Goal: Use online tool/utility: Utilize a website feature to perform a specific function

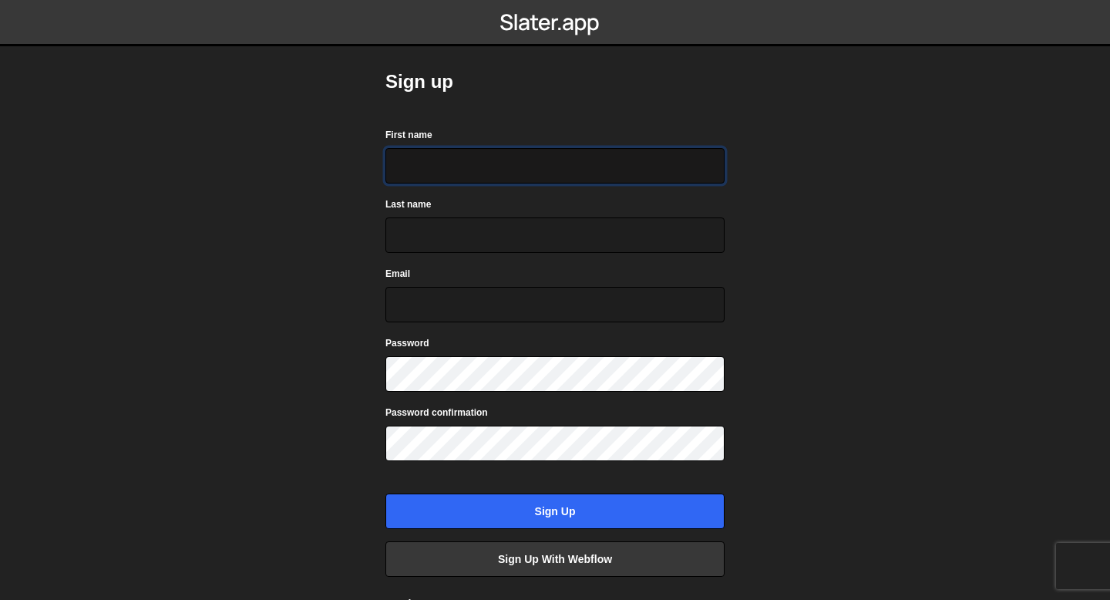
click at [427, 169] on input "First name" at bounding box center [554, 165] width 339 height 35
type input "Charlie"
click at [422, 218] on input "Last name" at bounding box center [554, 234] width 339 height 35
type input "M"
type input "Barrom"
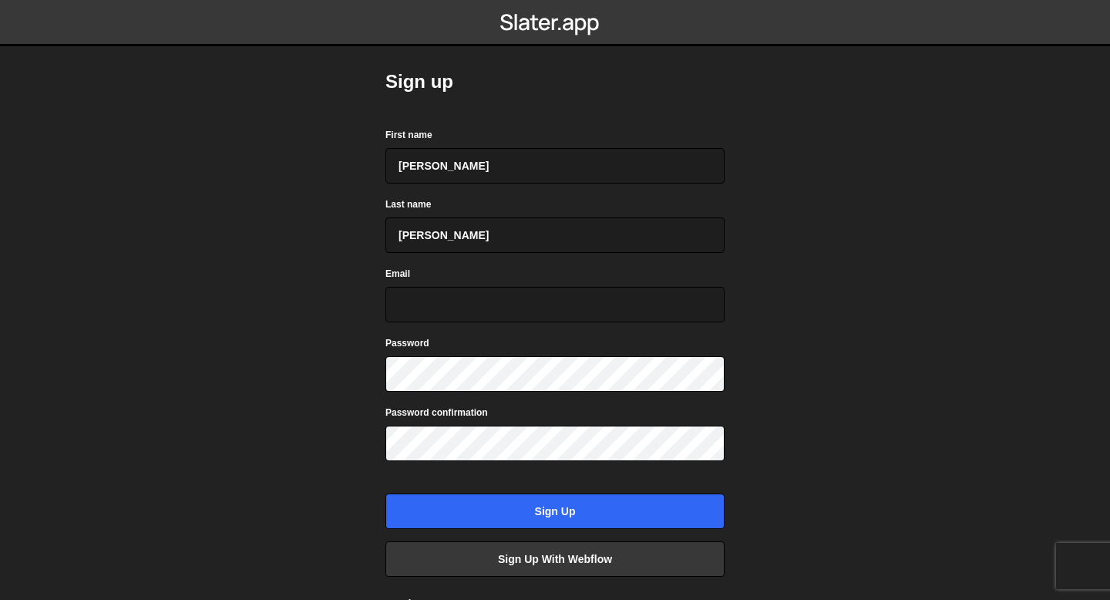
click at [453, 338] on div "Password" at bounding box center [554, 363] width 339 height 57
click at [453, 291] on input "Email" at bounding box center [554, 304] width 339 height 35
type input "charliearthurbird@gmail.com"
click at [385, 493] on input "Sign up" at bounding box center [554, 510] width 339 height 35
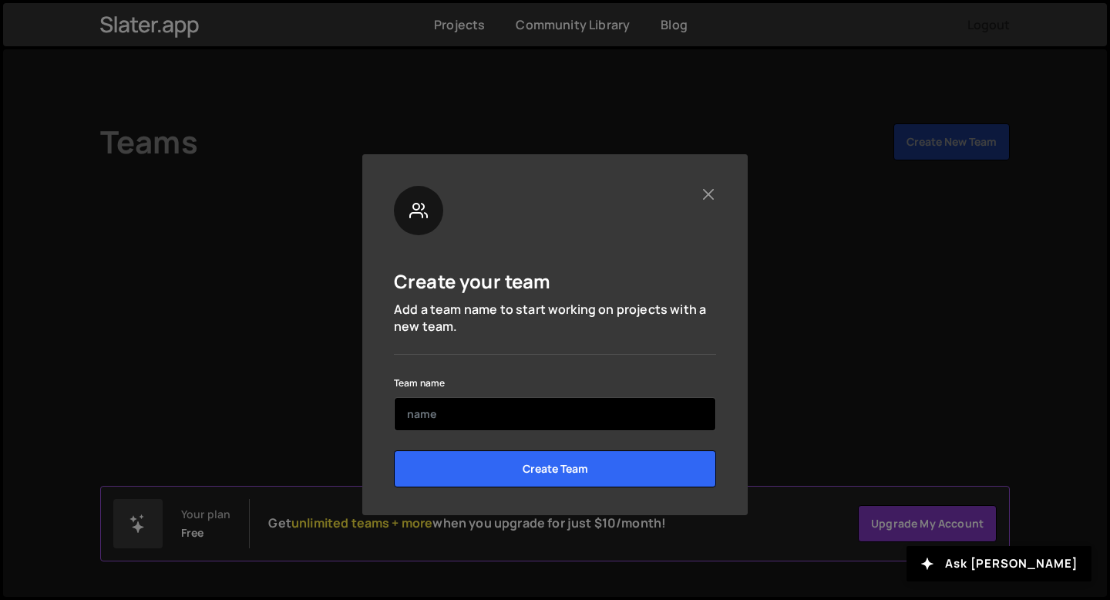
click at [507, 409] on input "text" at bounding box center [555, 414] width 322 height 34
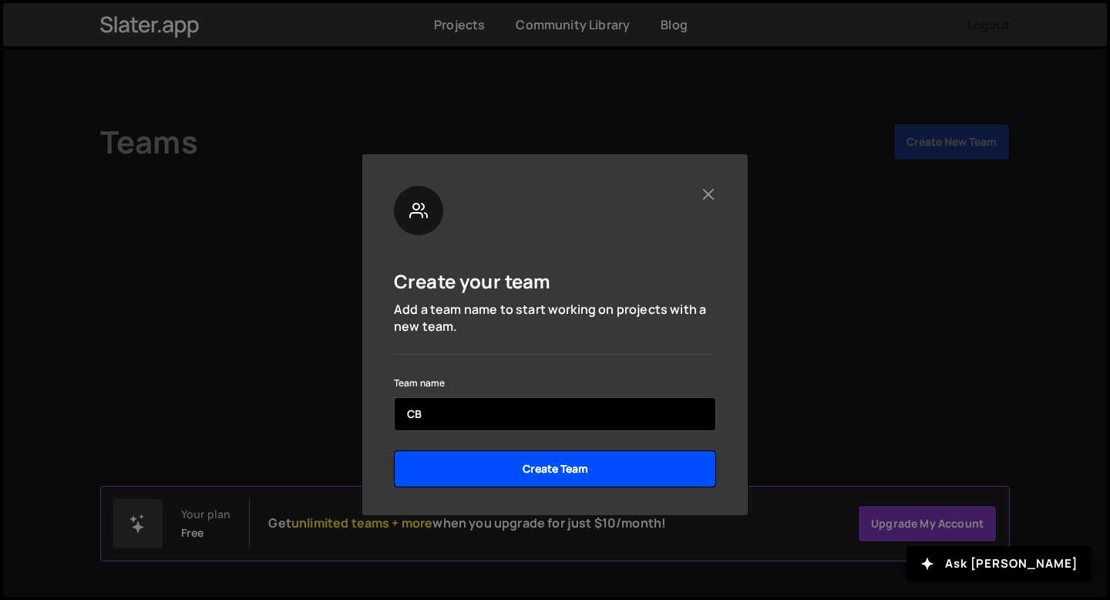
type input "CB"
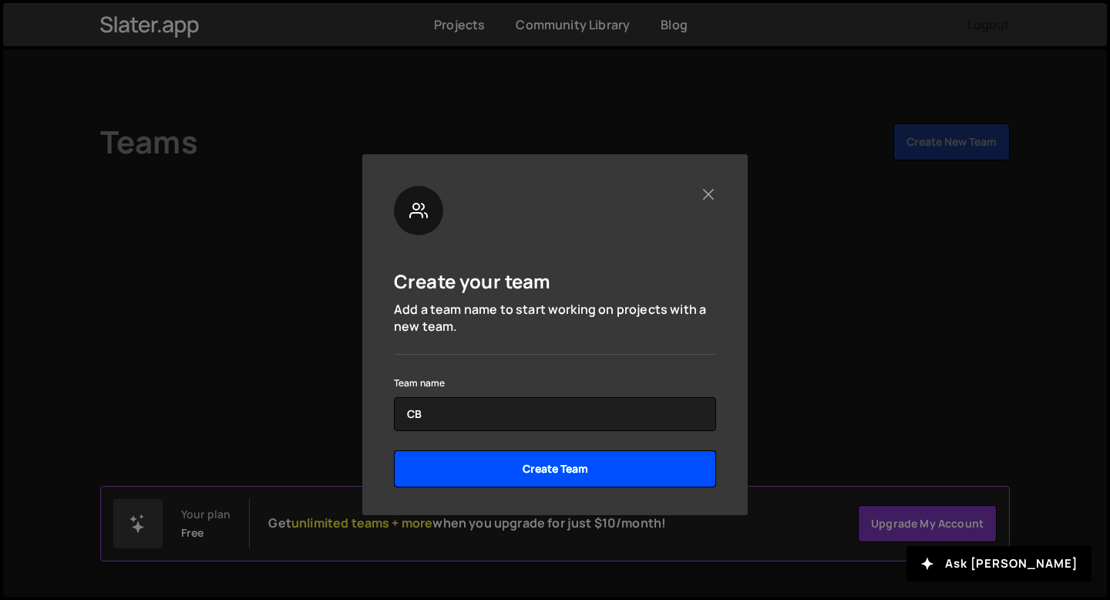
click at [507, 460] on input "Create Team" at bounding box center [555, 468] width 322 height 37
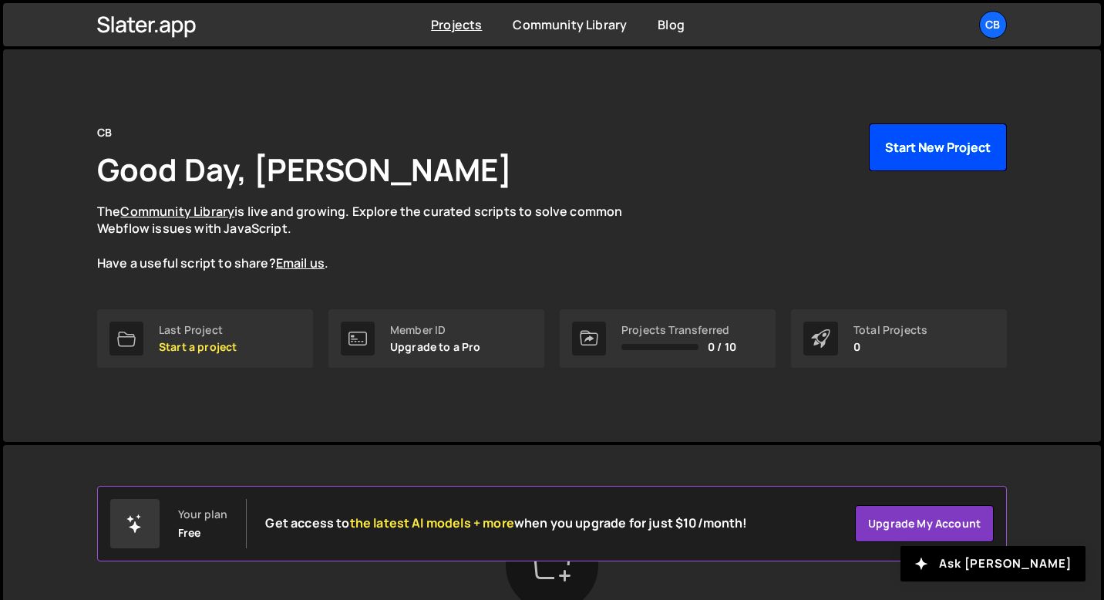
click at [918, 138] on button "Start New Project" at bounding box center [938, 147] width 138 height 48
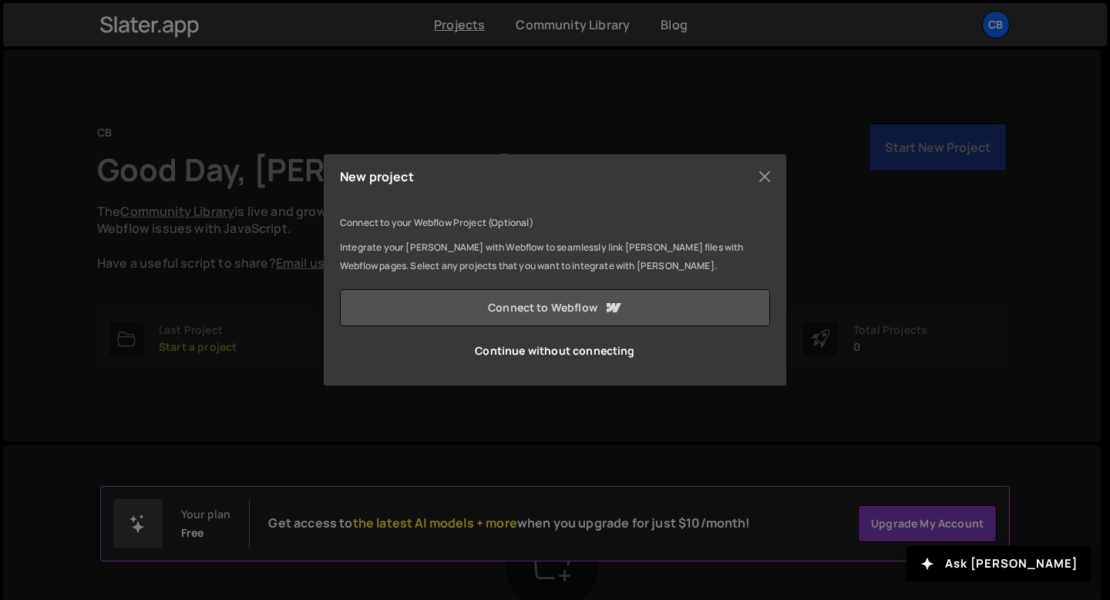
click at [446, 303] on link "Connect to Webflow" at bounding box center [555, 307] width 430 height 37
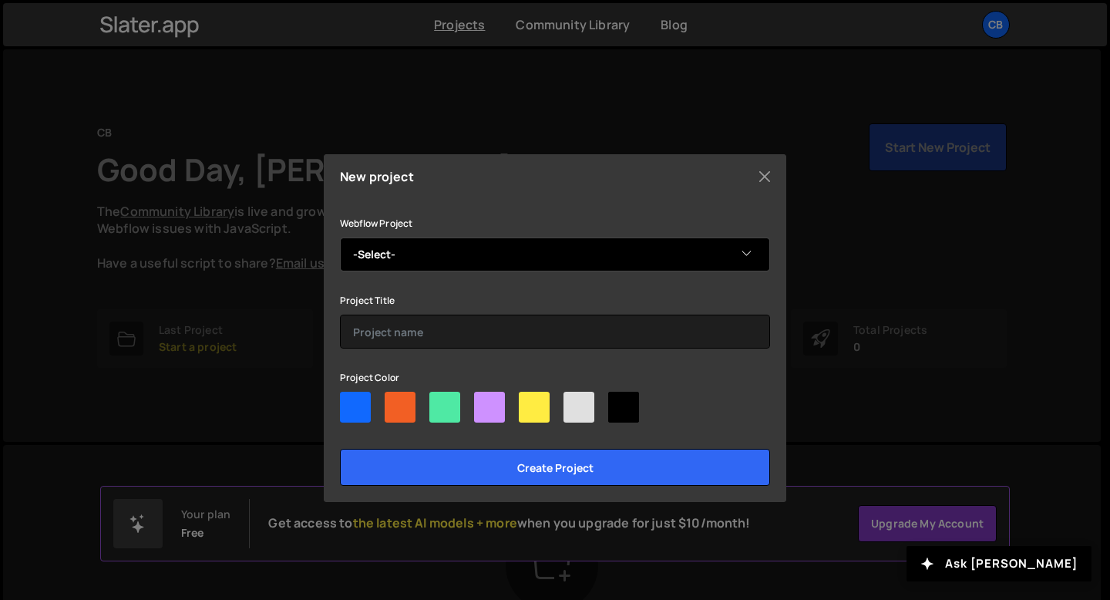
click at [500, 267] on select "-Select- Chewton Rose Real Estate" at bounding box center [555, 254] width 430 height 34
select select "68e796184522a7d2b2f6e40e"
click at [340, 237] on select "-Select- Chewton Rose Real Estate" at bounding box center [555, 254] width 430 height 34
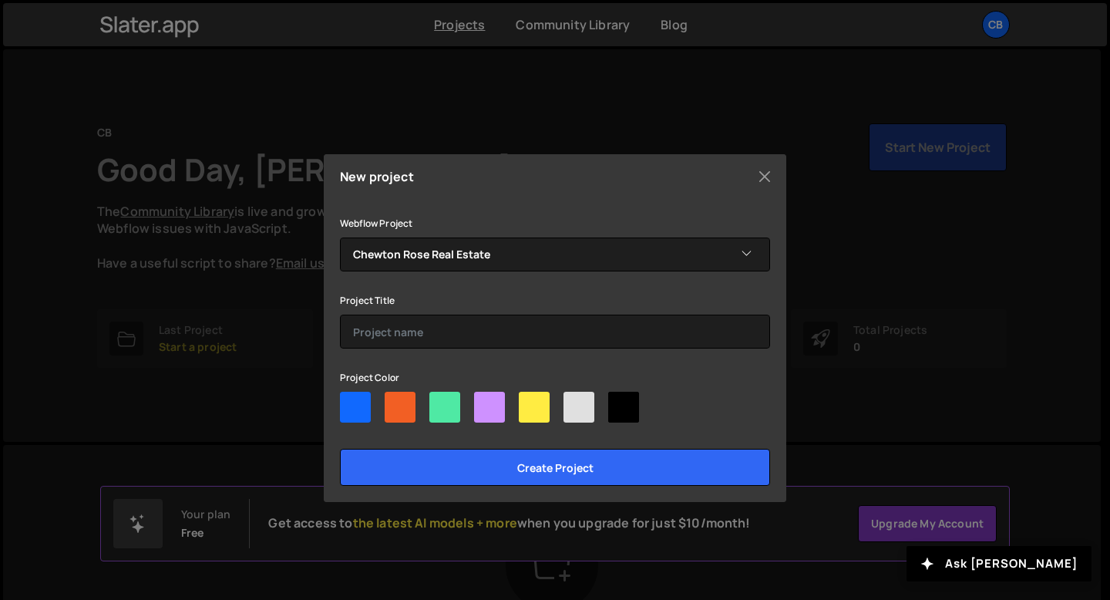
click at [457, 311] on div "Project Title" at bounding box center [555, 320] width 430 height 58
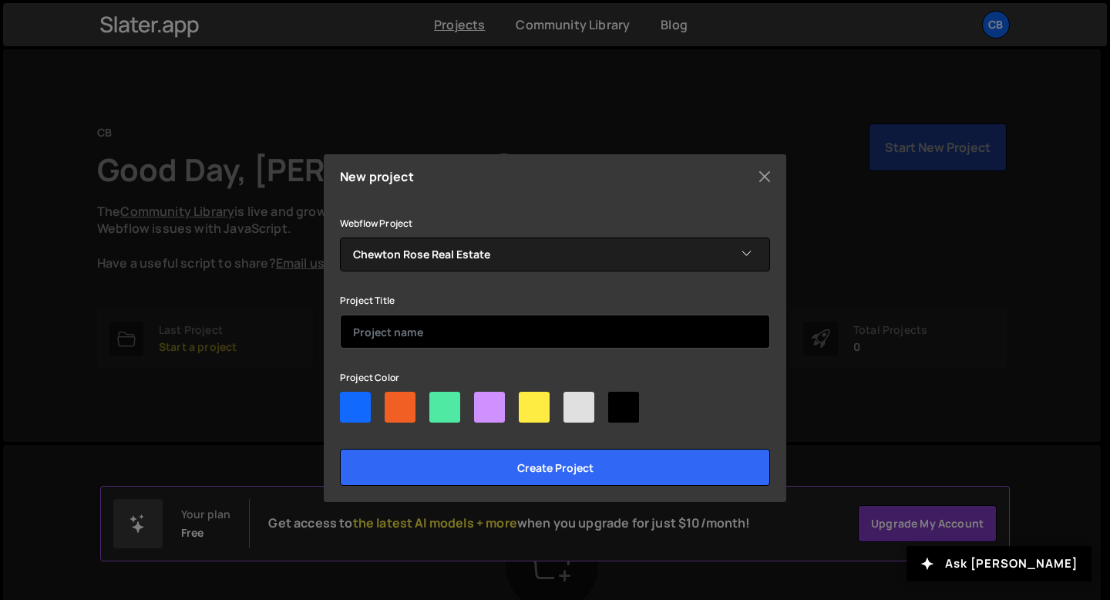
click at [456, 328] on input "text" at bounding box center [555, 332] width 430 height 34
type input "New Project"
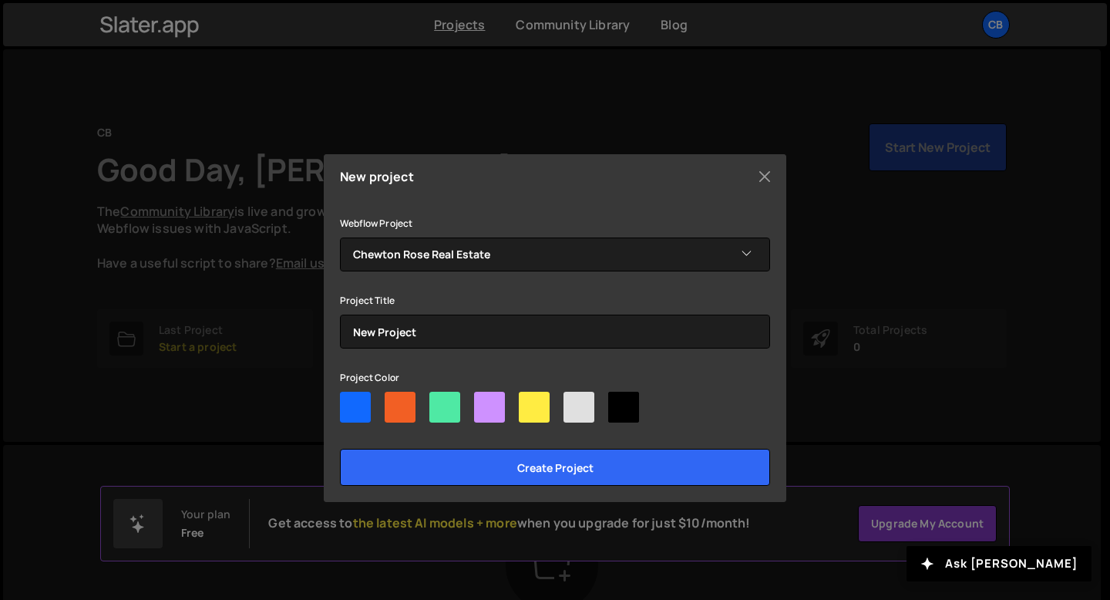
click at [366, 415] on div at bounding box center [355, 407] width 31 height 31
click at [350, 402] on input"] "radio" at bounding box center [345, 397] width 10 height 10
radio input"] "true"
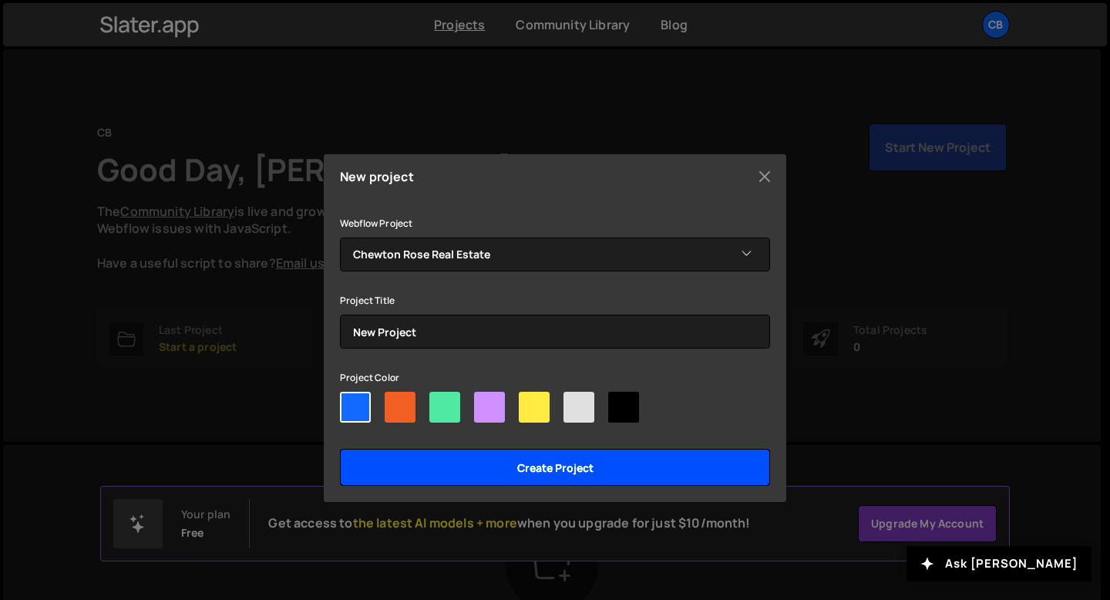
click at [406, 471] on input "Create project" at bounding box center [555, 467] width 430 height 37
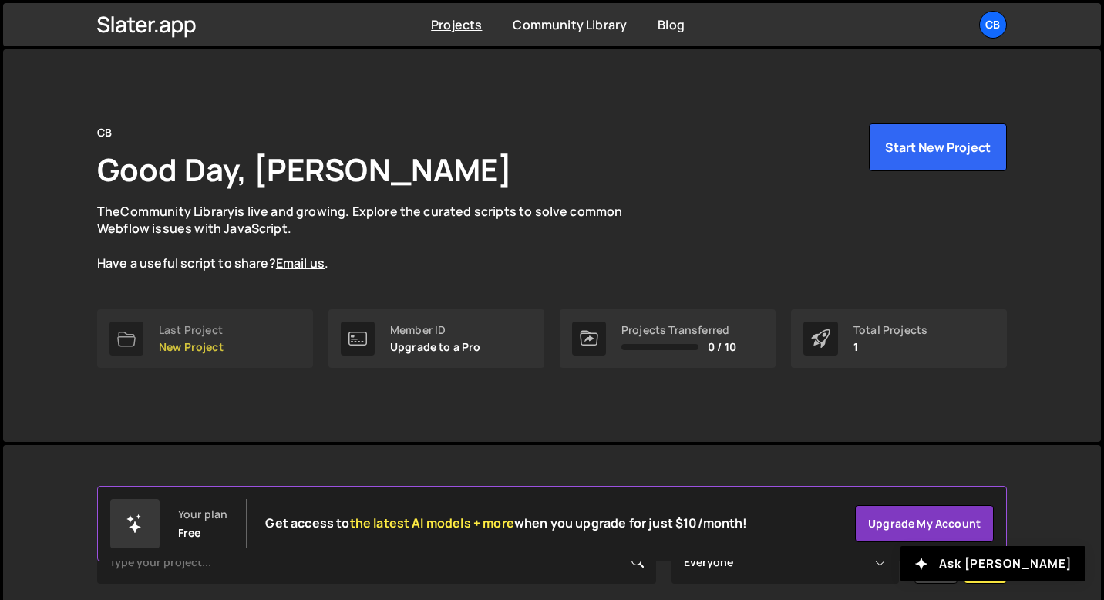
click at [212, 348] on p "New Project" at bounding box center [191, 347] width 65 height 12
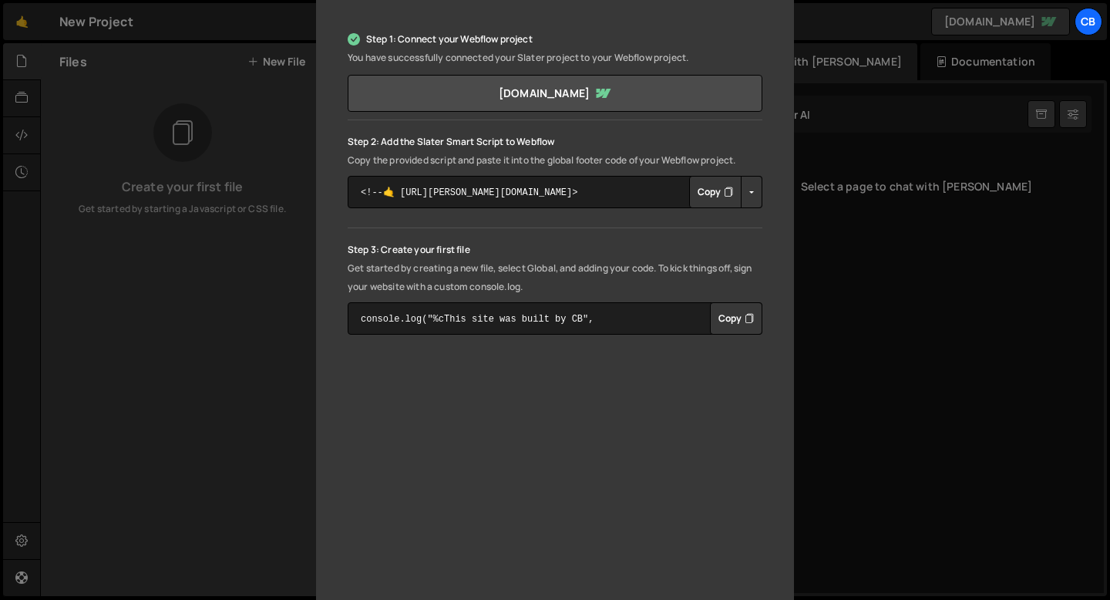
scroll to position [278, 0]
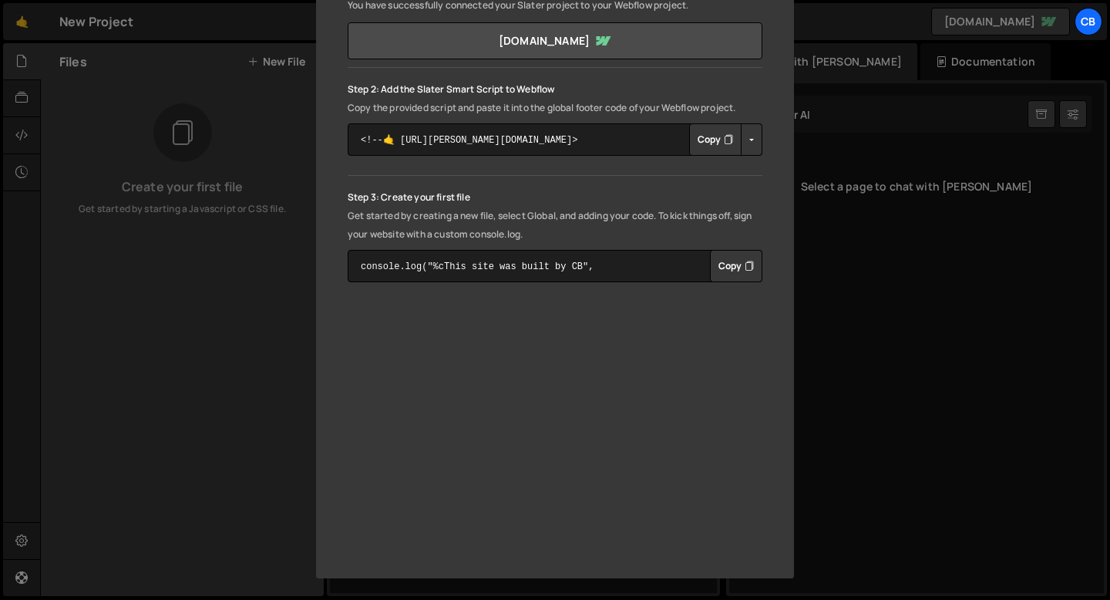
click at [963, 430] on div "🤙 Welcome to the Slater editor Step 1: Connect your Webflow project You have su…" at bounding box center [555, 300] width 1110 height 600
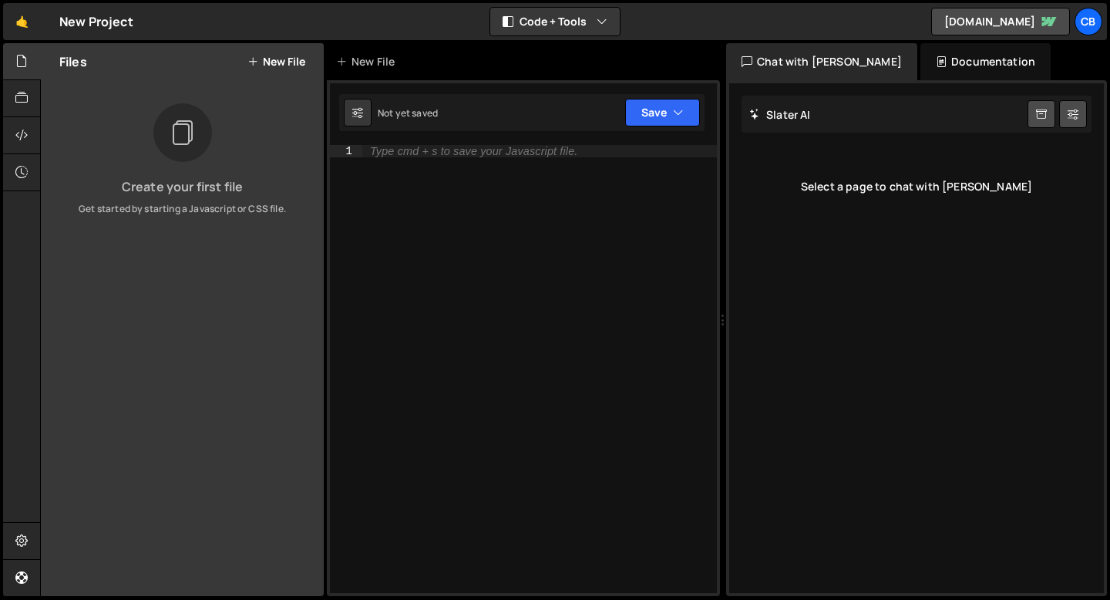
click at [806, 117] on h2 "Slater AI" at bounding box center [780, 114] width 62 height 15
click at [930, 200] on div "Select a page to chat with Slater" at bounding box center [917, 187] width 350 height 62
click at [256, 62] on icon at bounding box center [252, 62] width 11 height 12
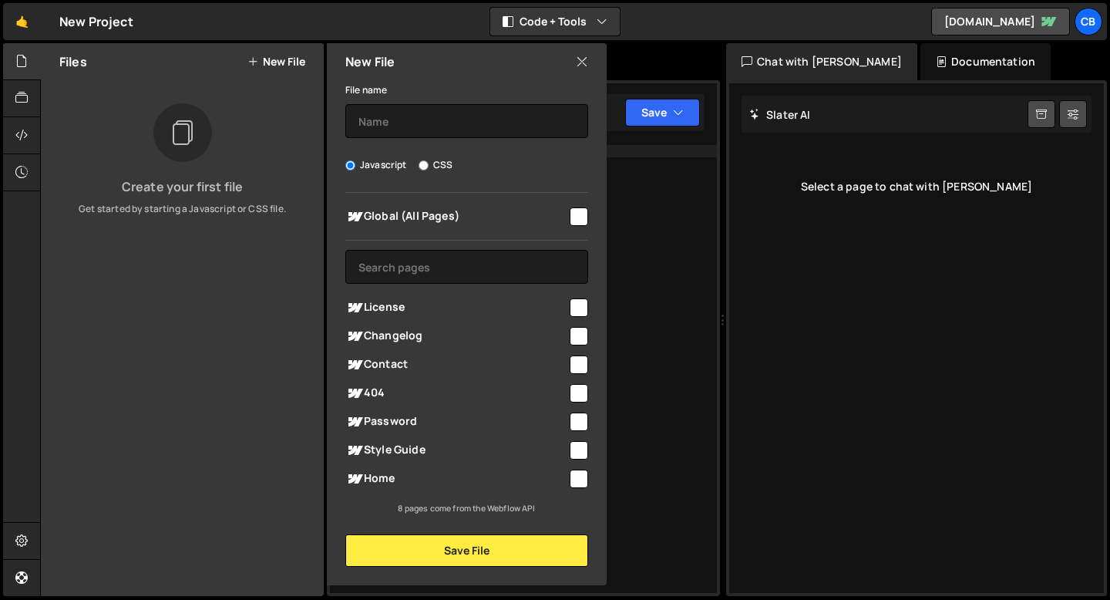
click at [577, 237] on div "Global (All Pages) License" at bounding box center [467, 354] width 280 height 322
click at [577, 225] on input "checkbox" at bounding box center [579, 216] width 19 height 19
checkbox input "true"
click at [459, 117] on input "text" at bounding box center [466, 121] width 243 height 34
type input "New"
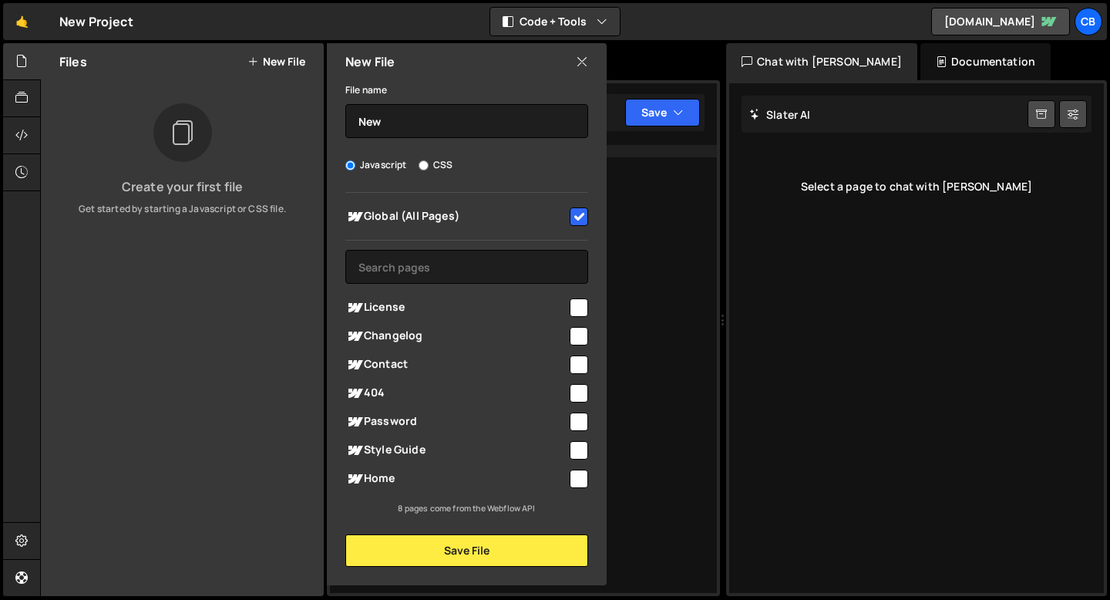
click at [574, 476] on input "checkbox" at bounding box center [579, 479] width 19 height 19
checkbox input "true"
click at [517, 527] on div "File name New Javascript CSS Global (All Pages)" at bounding box center [467, 323] width 280 height 486
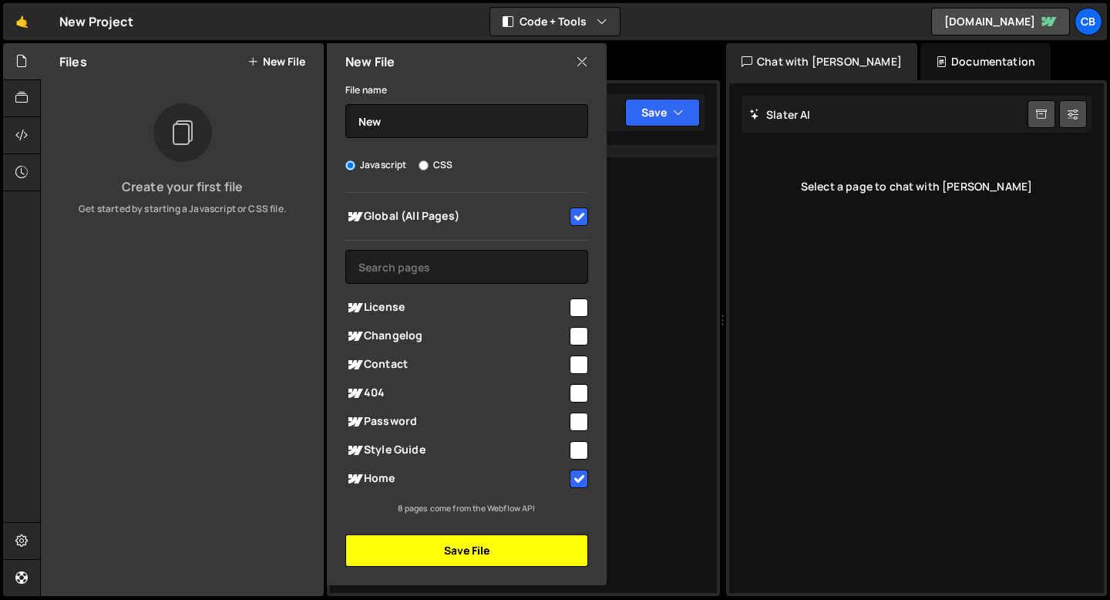
click at [517, 534] on button "Save File" at bounding box center [466, 550] width 243 height 32
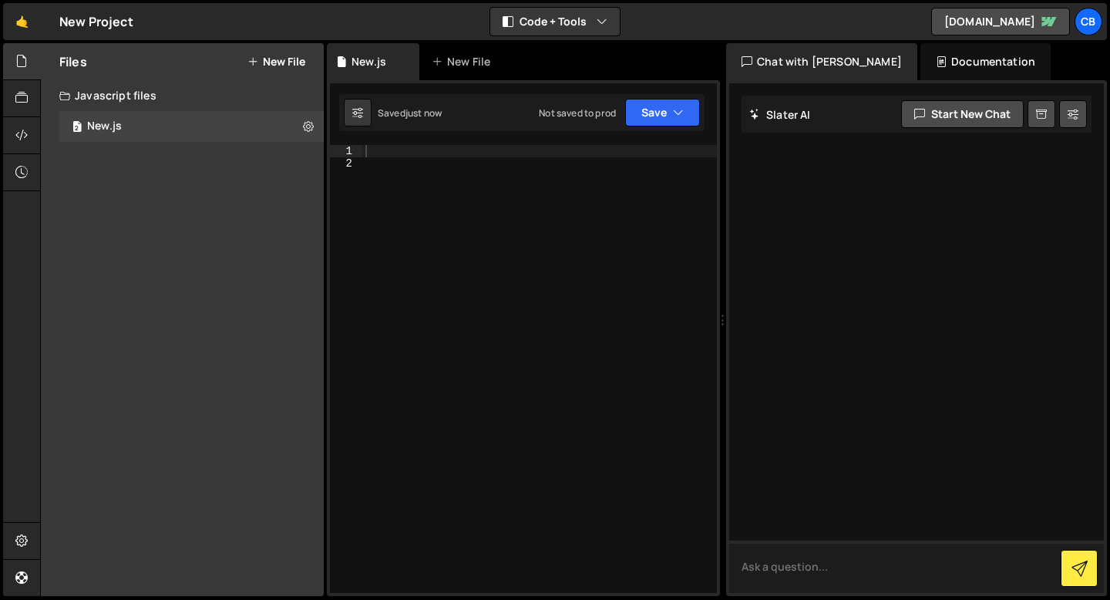
click at [775, 562] on textarea at bounding box center [916, 566] width 375 height 52
type textarea "Hello"
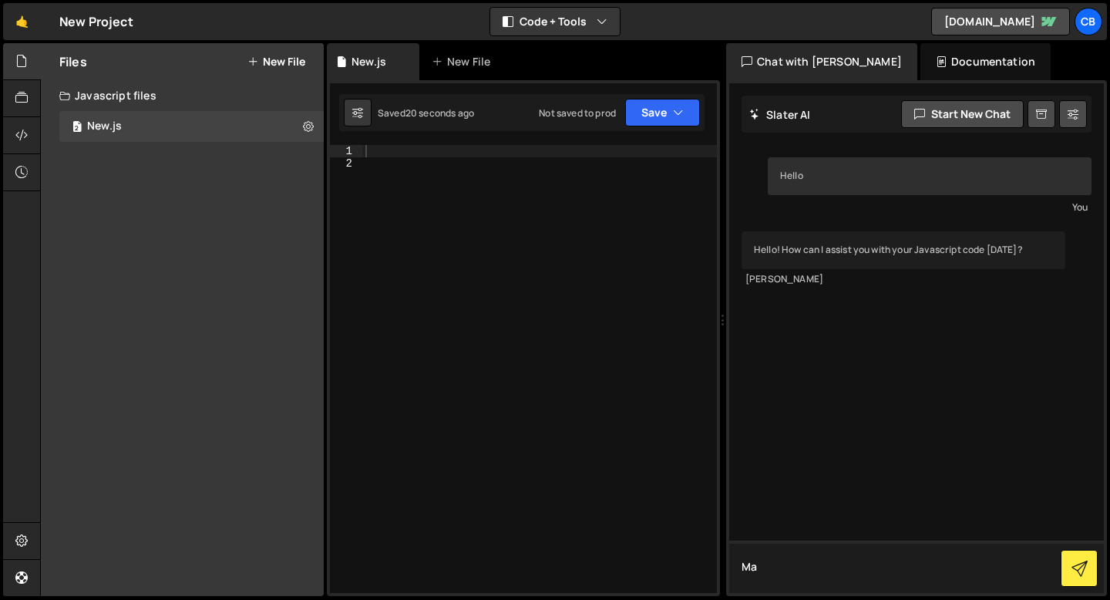
type textarea "M"
type textarea "Id like you to make an animation. A baby on the back of a T-Rex"
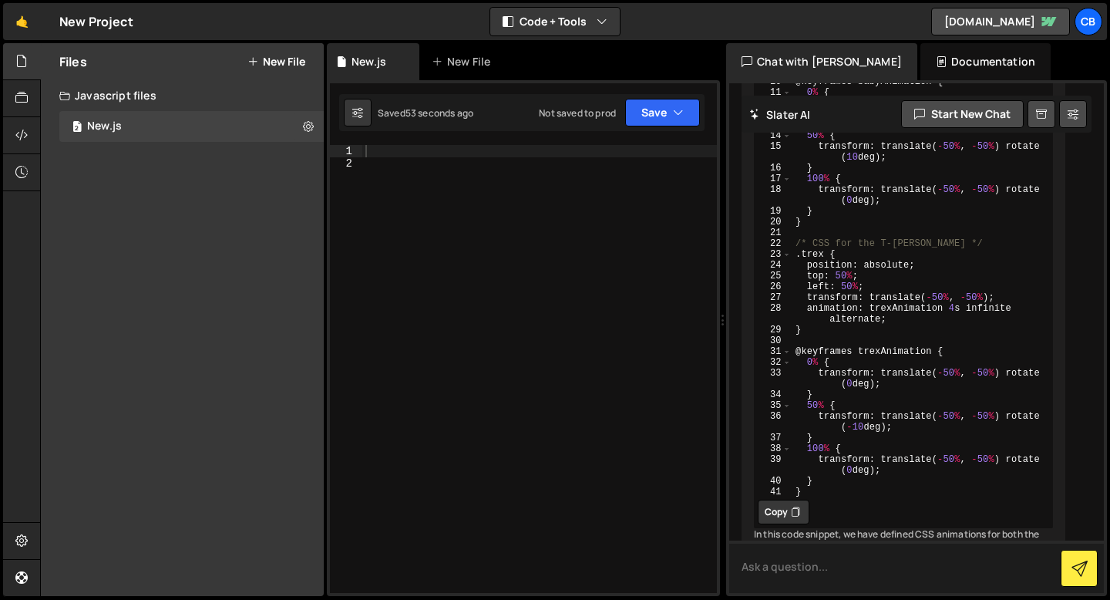
scroll to position [664, 0]
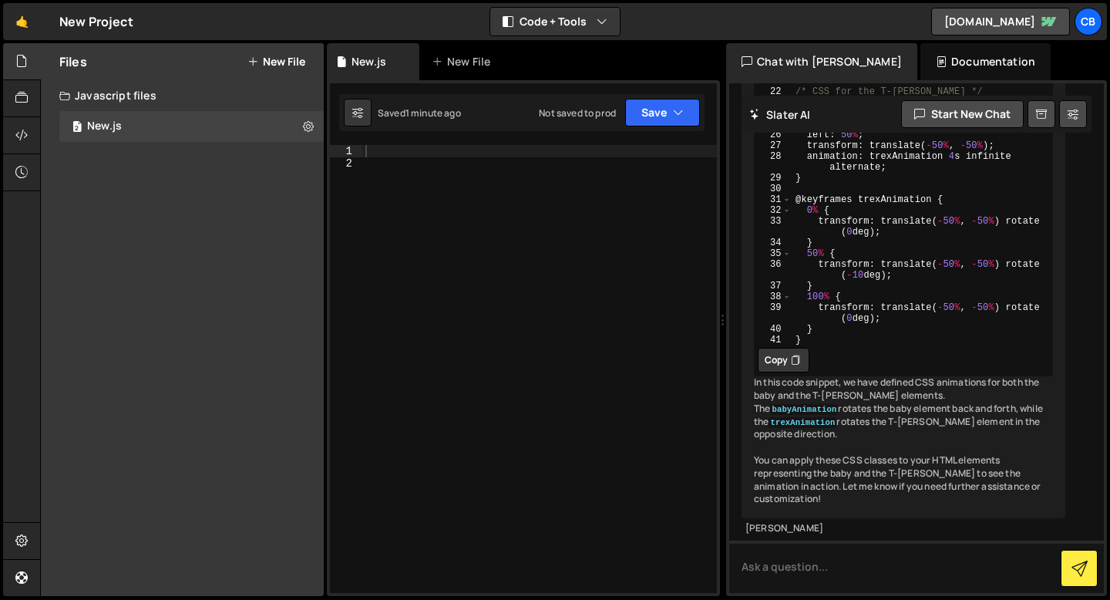
click at [789, 350] on button "Copy" at bounding box center [784, 360] width 52 height 25
click at [200, 99] on div "Javascript files" at bounding box center [182, 95] width 283 height 31
click at [466, 63] on div "New File" at bounding box center [464, 61] width 65 height 15
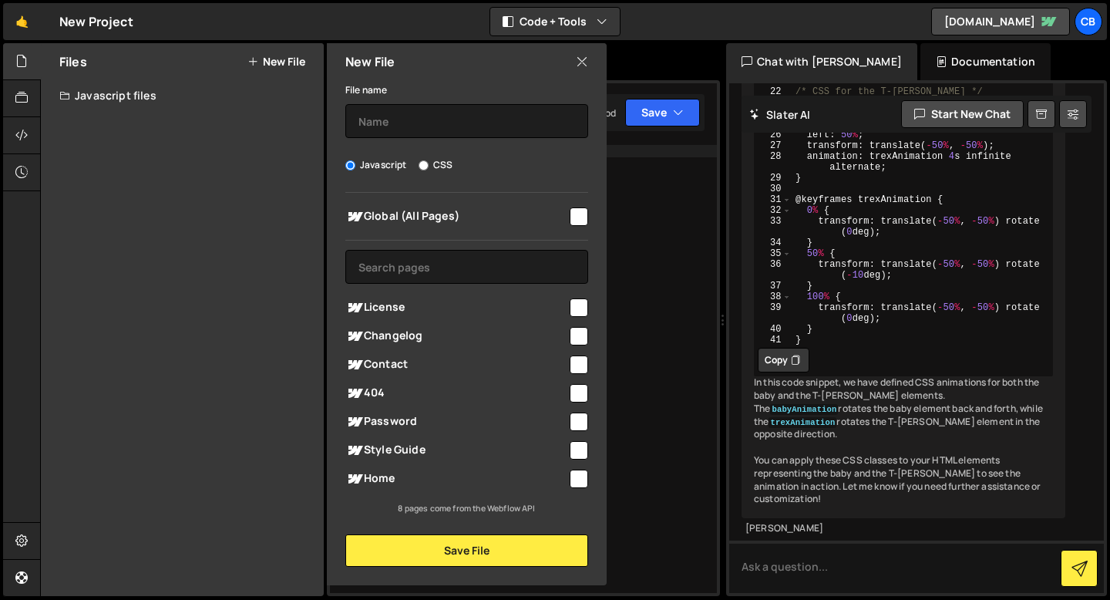
click at [430, 174] on div "File name Javascript CSS Global (All Pages) Save File" at bounding box center [467, 323] width 280 height 486
click at [419, 161] on input "CSS" at bounding box center [424, 165] width 10 height 10
radio input "true"
click at [392, 313] on span "License" at bounding box center [456, 307] width 222 height 19
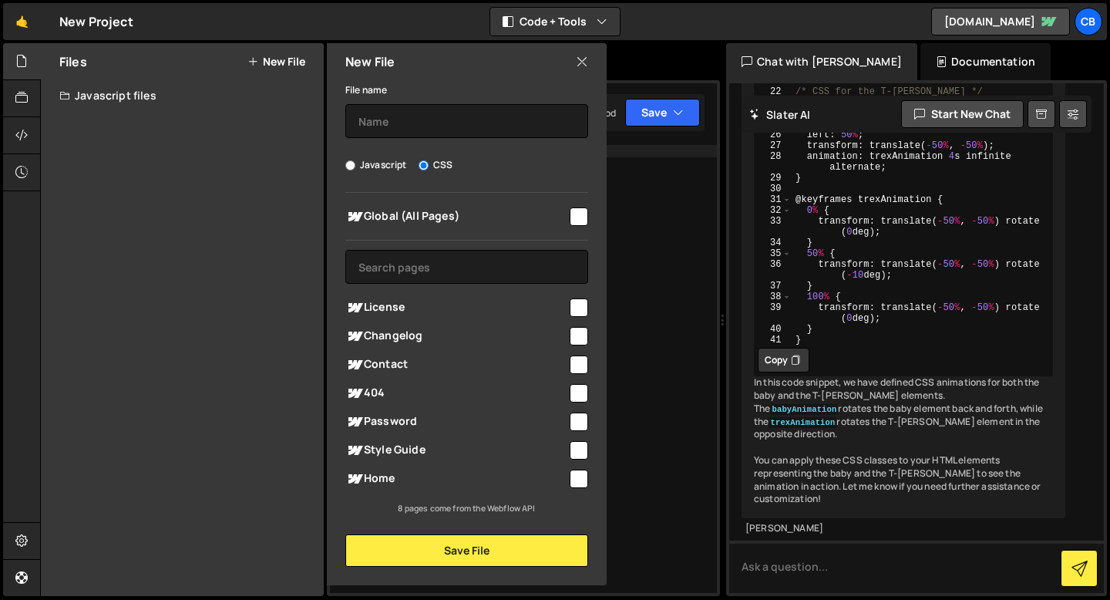
checkbox input "true"
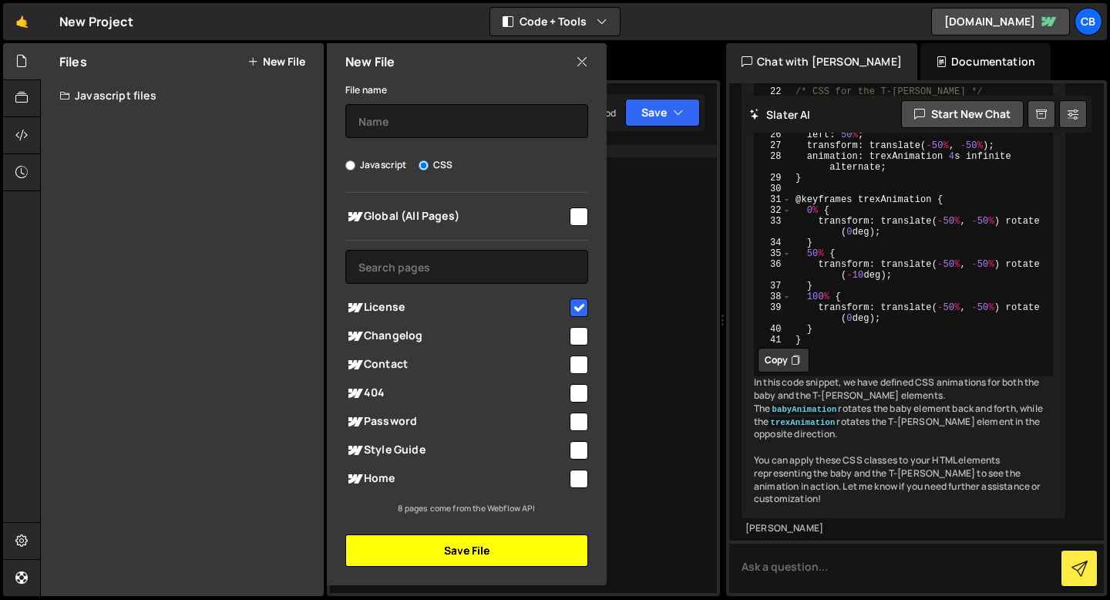
click at [462, 550] on button "Save File" at bounding box center [466, 550] width 243 height 32
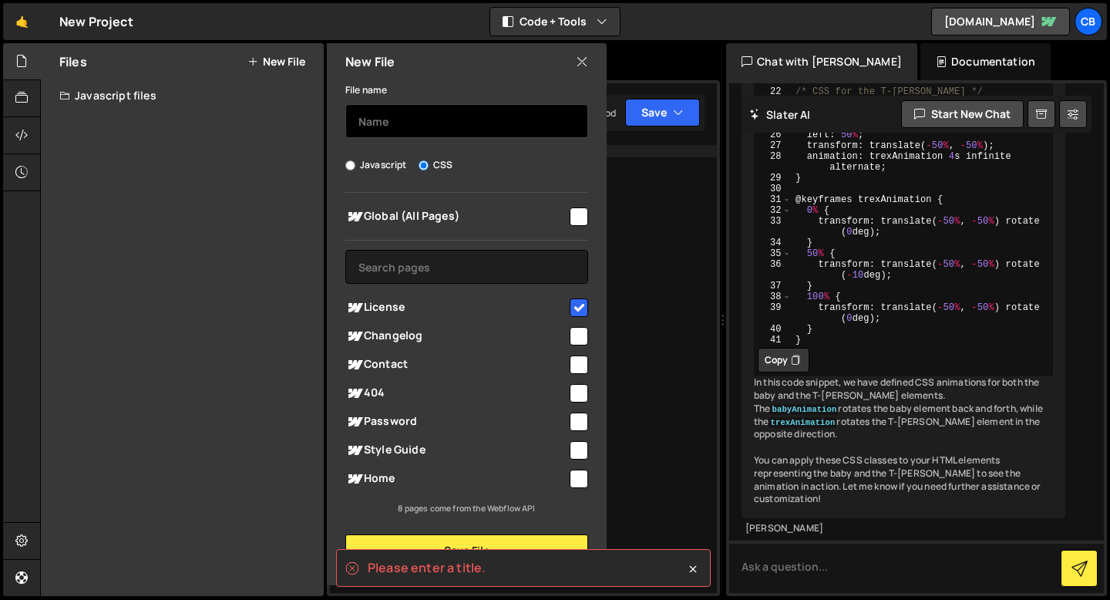
click at [442, 137] on input "text" at bounding box center [466, 121] width 243 height 34
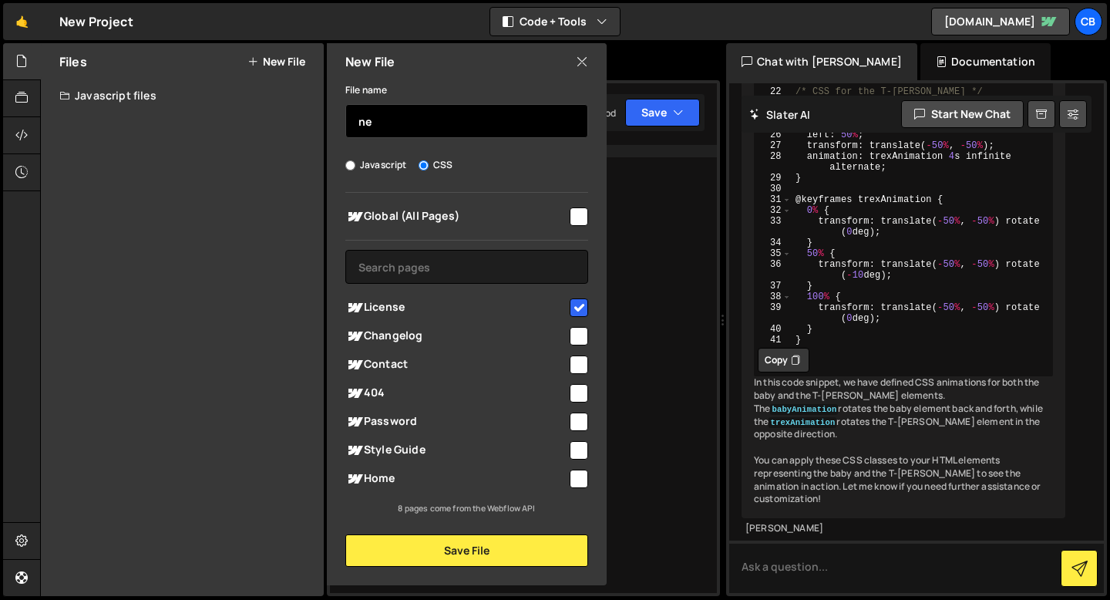
type input "n"
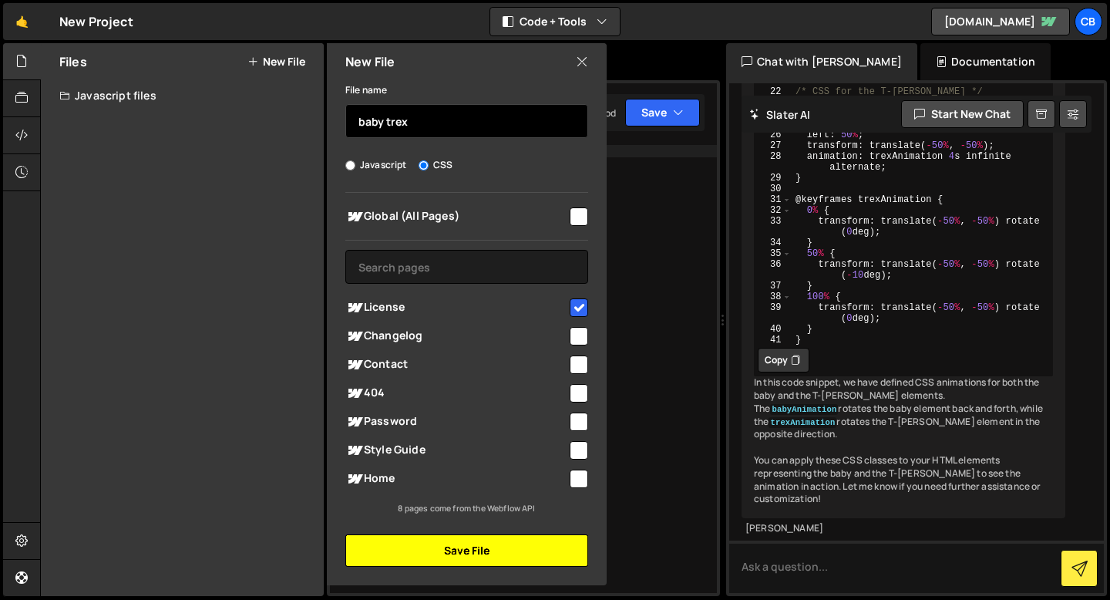
type input "baby trex"
click at [476, 551] on button "Save File" at bounding box center [466, 550] width 243 height 32
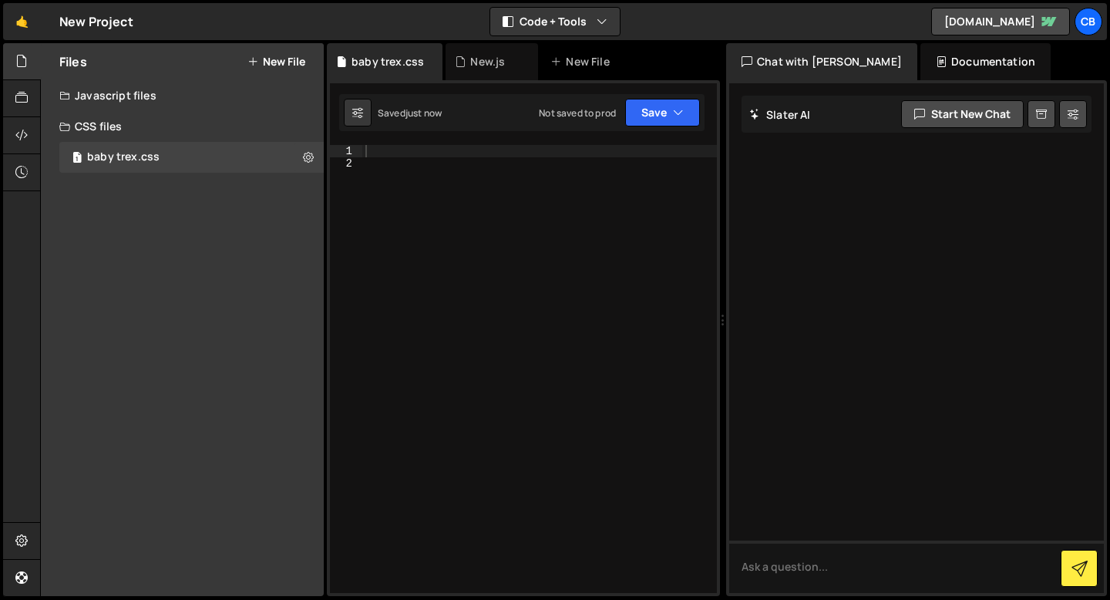
scroll to position [0, 0]
click at [799, 553] on textarea at bounding box center [916, 566] width 375 height 52
paste textarea "/* CSS for the baby */ aby { position: absolute; top: 50%; left: 50%; transform…"
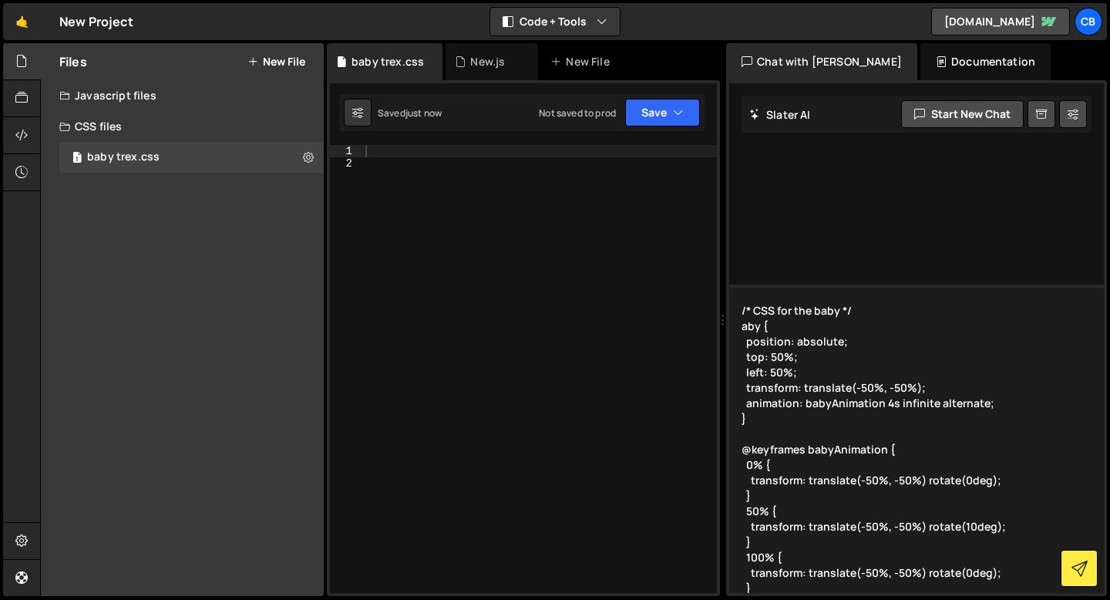
scroll to position [342, 0]
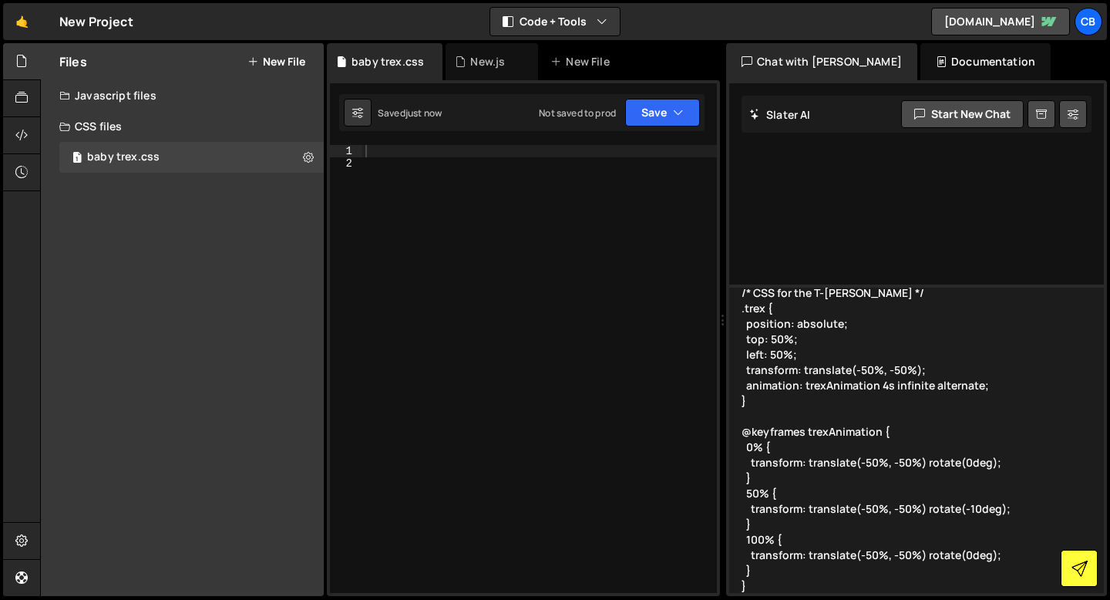
type textarea "/* CSS for the baby */ aby { position: absolute; top: 50%; left: 50%; transform…"
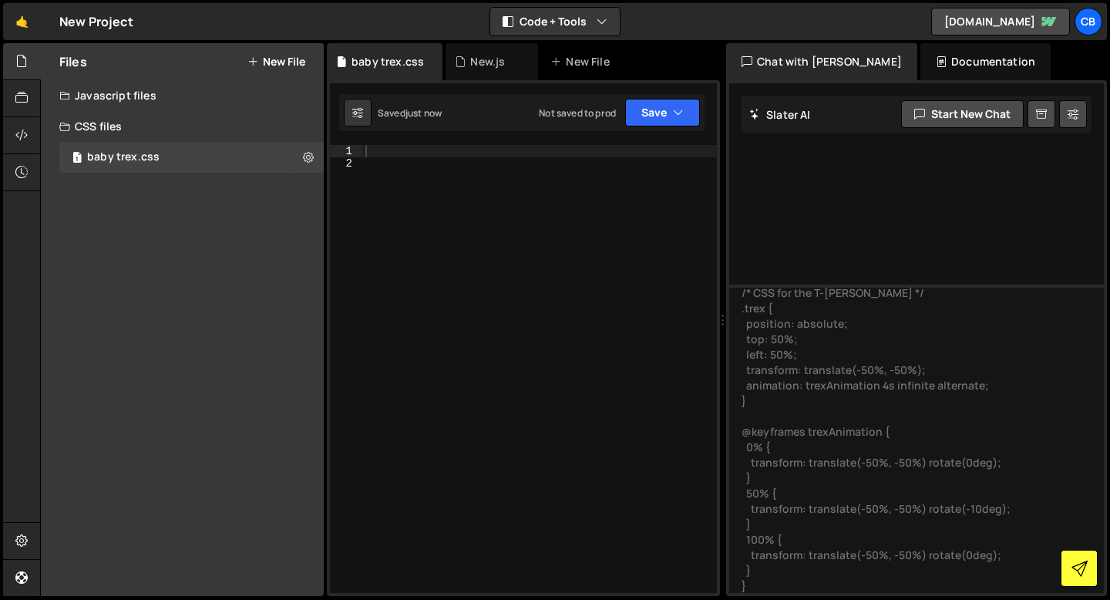
click at [1089, 579] on button at bounding box center [1079, 568] width 37 height 37
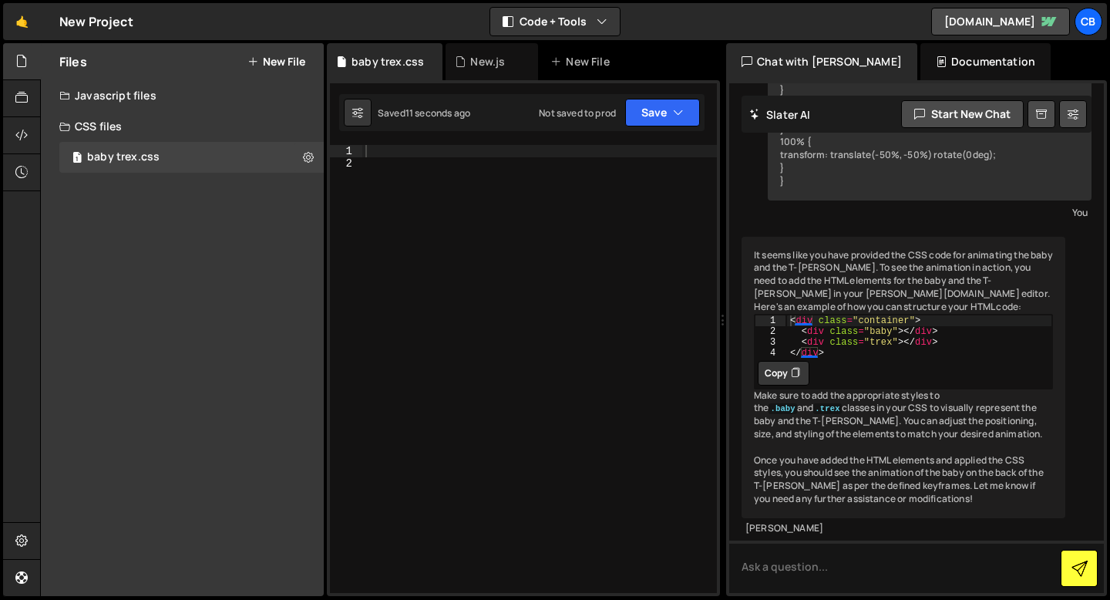
scroll to position [548, 0]
click at [486, 62] on div "New.js" at bounding box center [487, 61] width 35 height 15
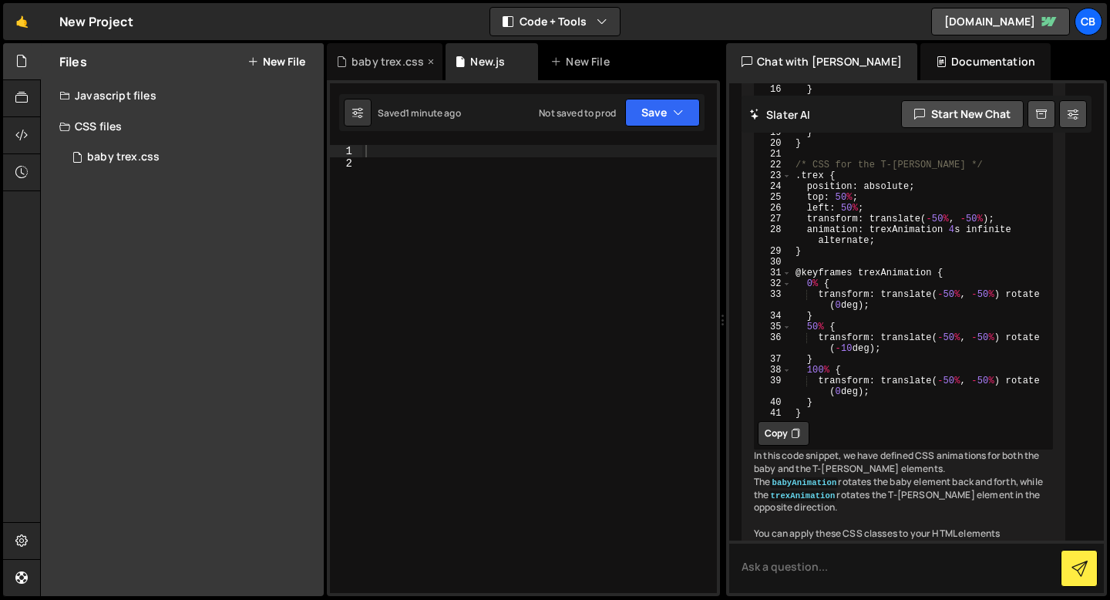
scroll to position [664, 0]
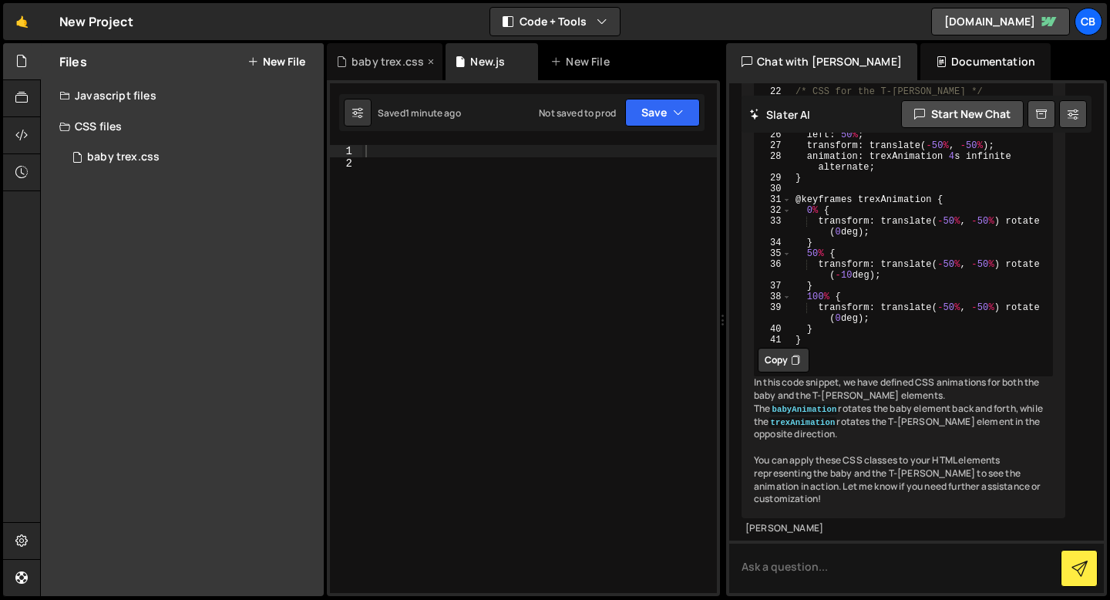
click at [422, 73] on div "baby trex.css" at bounding box center [385, 61] width 116 height 37
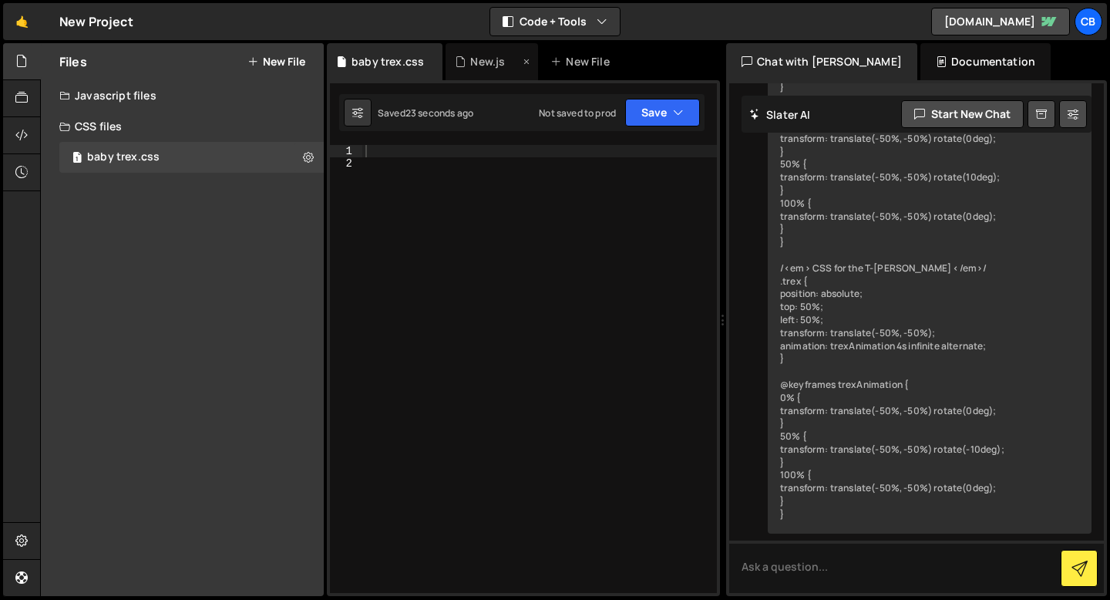
scroll to position [551, 0]
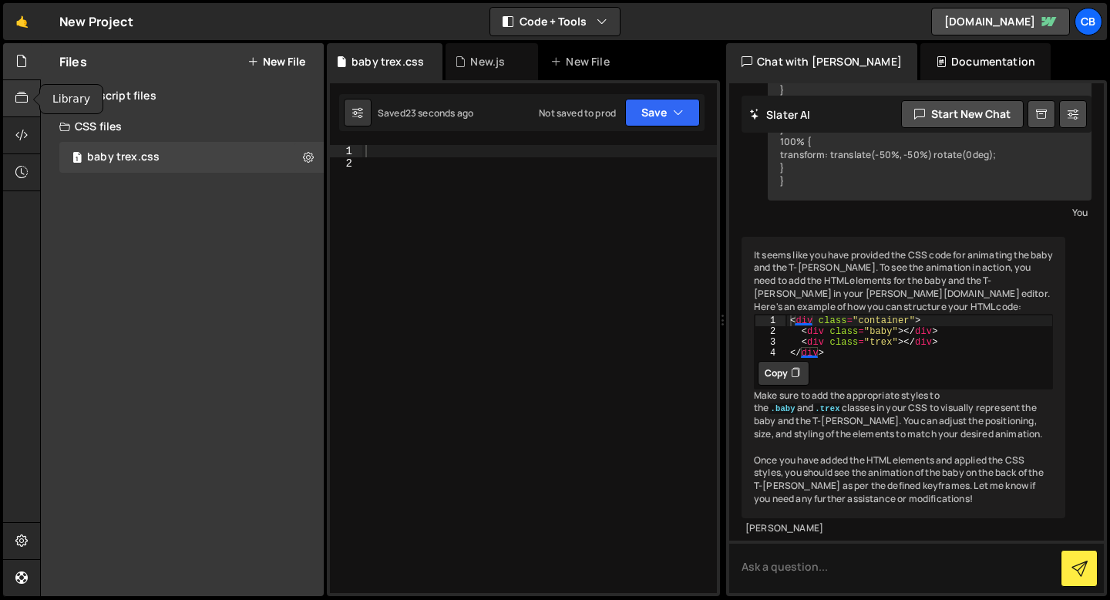
click at [22, 96] on icon at bounding box center [21, 97] width 12 height 17
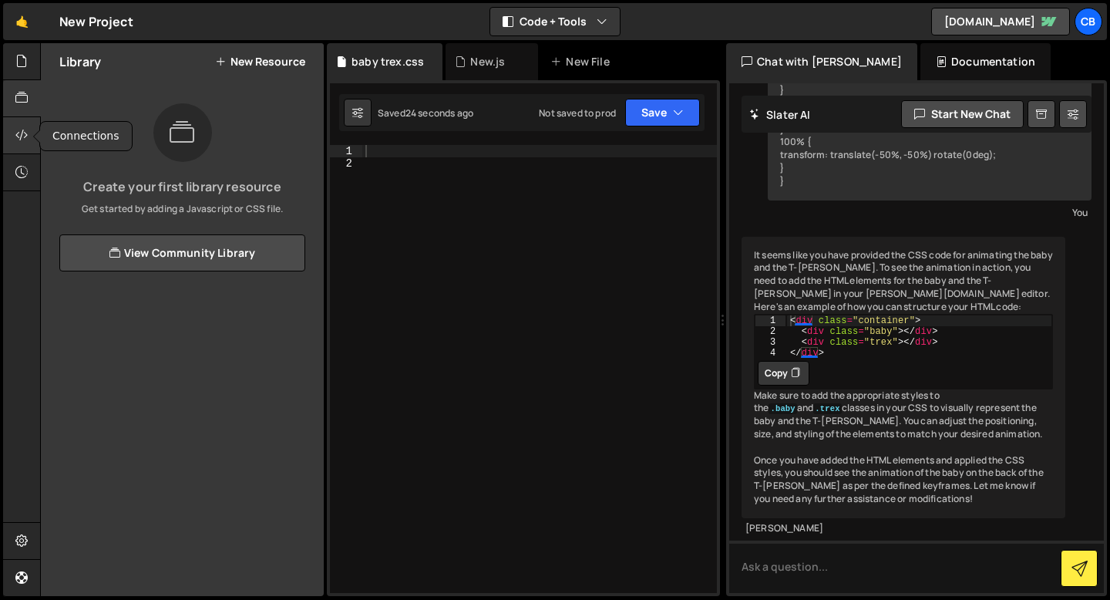
click at [21, 126] on icon at bounding box center [21, 134] width 12 height 17
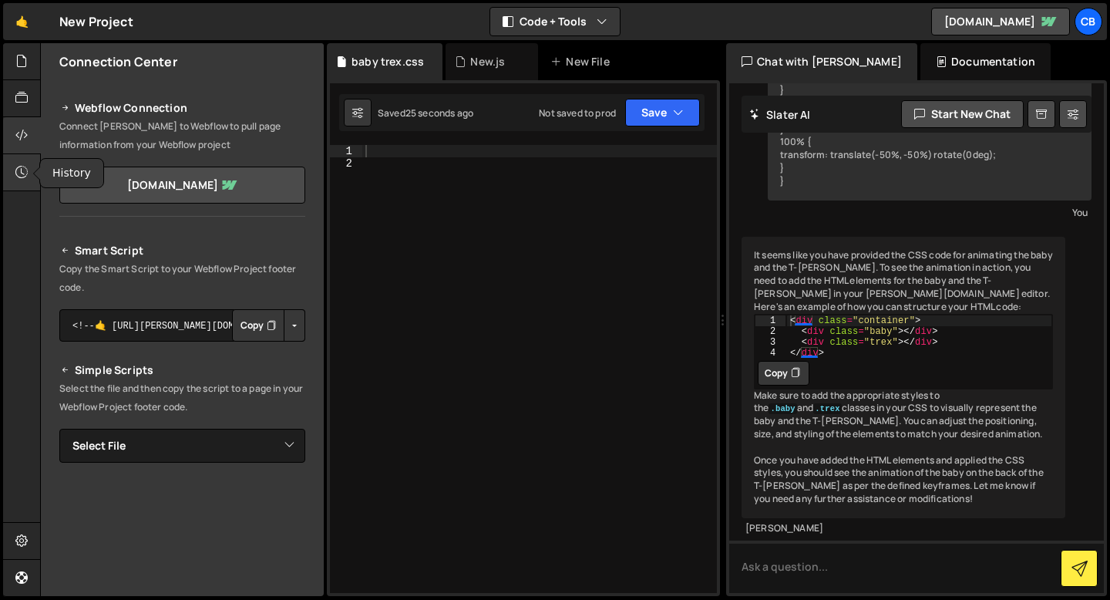
click at [26, 164] on icon at bounding box center [21, 171] width 12 height 17
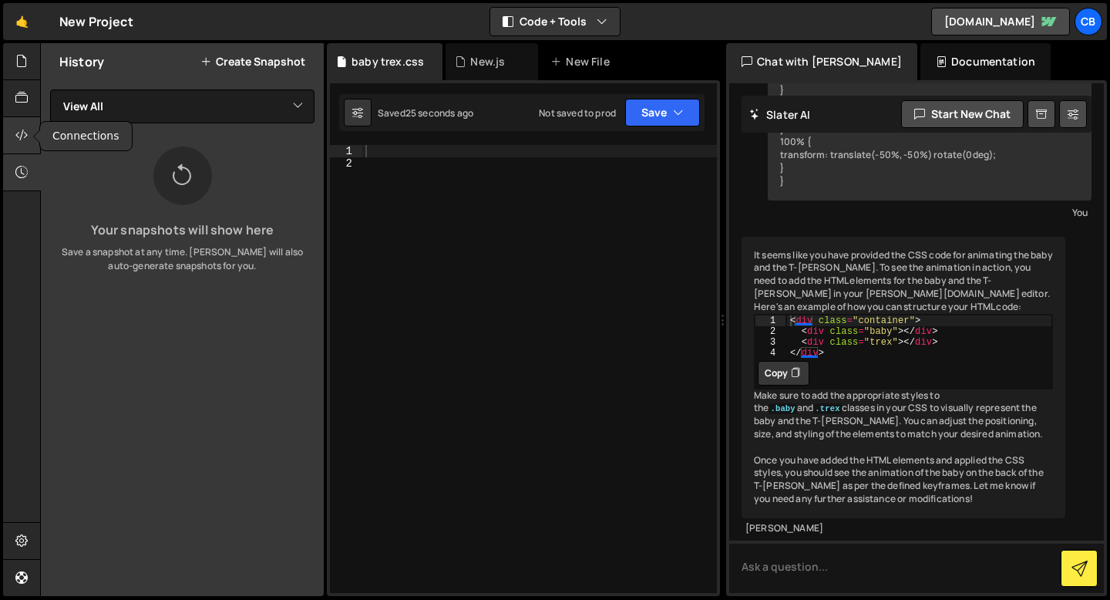
click at [23, 148] on div at bounding box center [22, 135] width 38 height 37
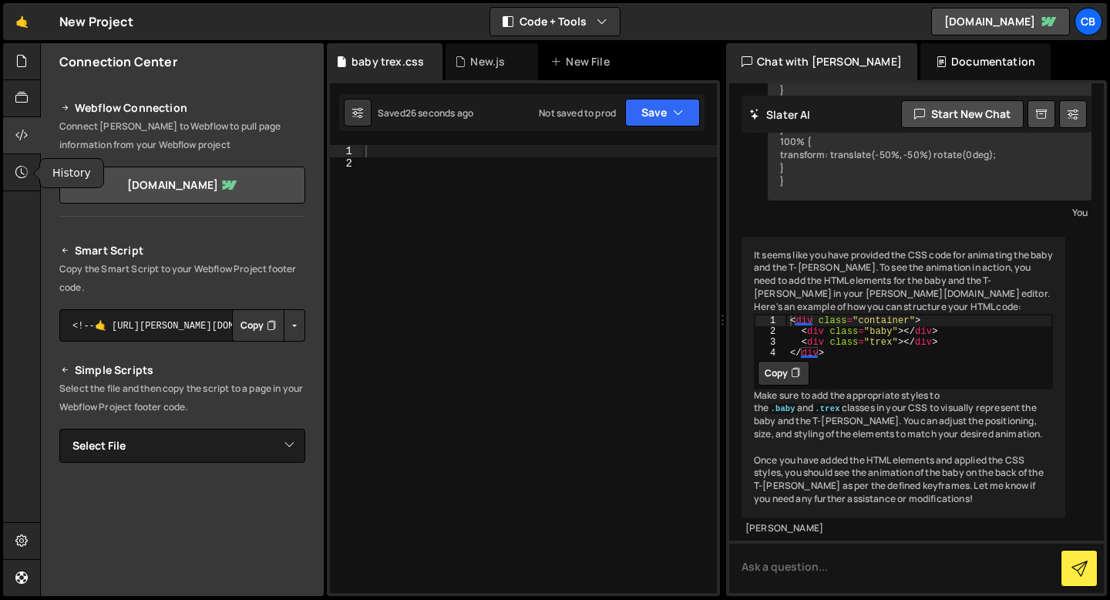
click at [26, 192] on div "Connections History" at bounding box center [21, 320] width 37 height 554
